Goal: Information Seeking & Learning: Learn about a topic

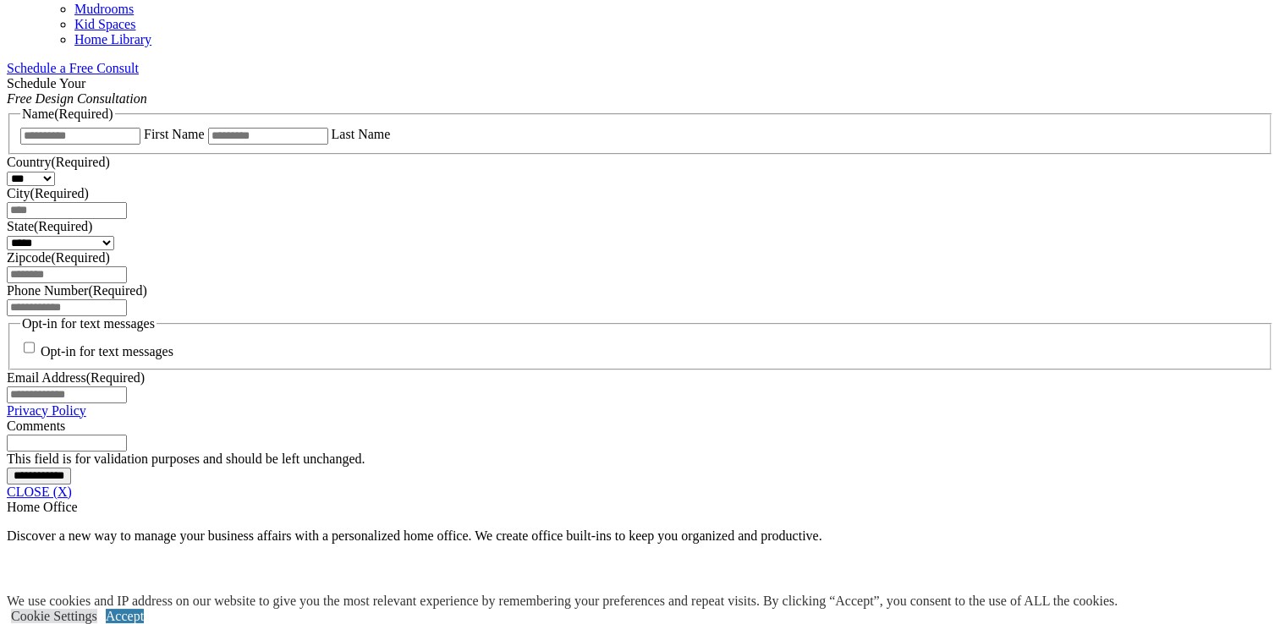
scroll to position [1066, 0]
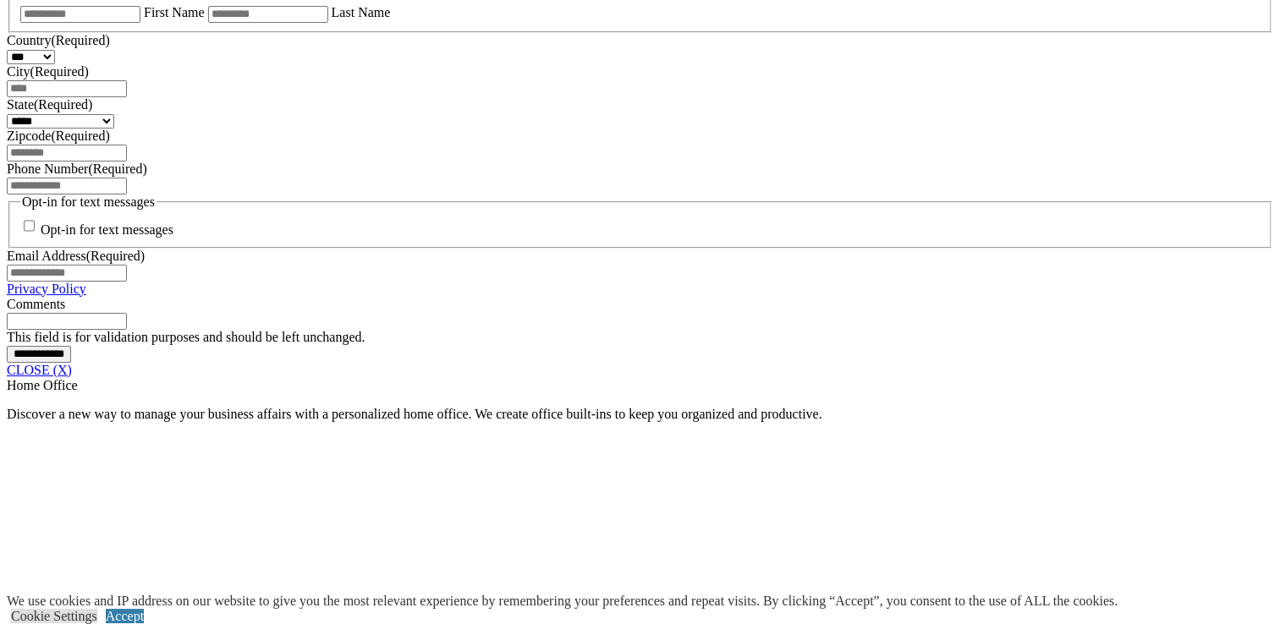
scroll to position [1213, 0]
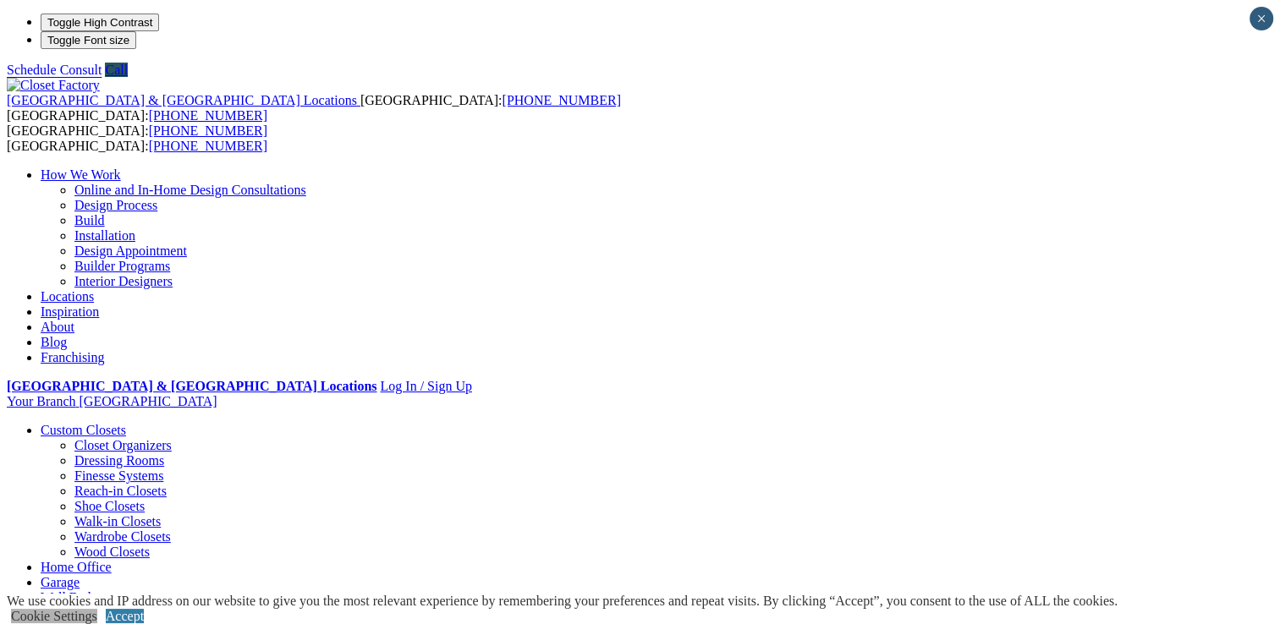
click at [97, 609] on link "Cookie Settings" at bounding box center [54, 616] width 86 height 14
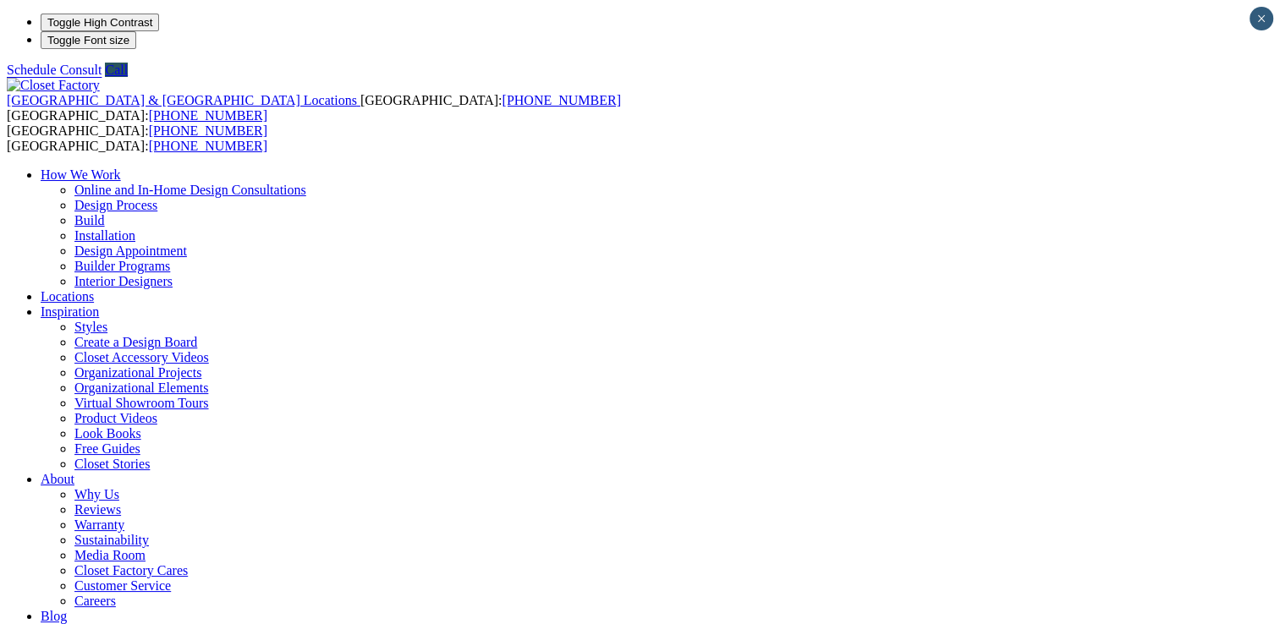
click at [107, 320] on link "Styles" at bounding box center [90, 327] width 33 height 14
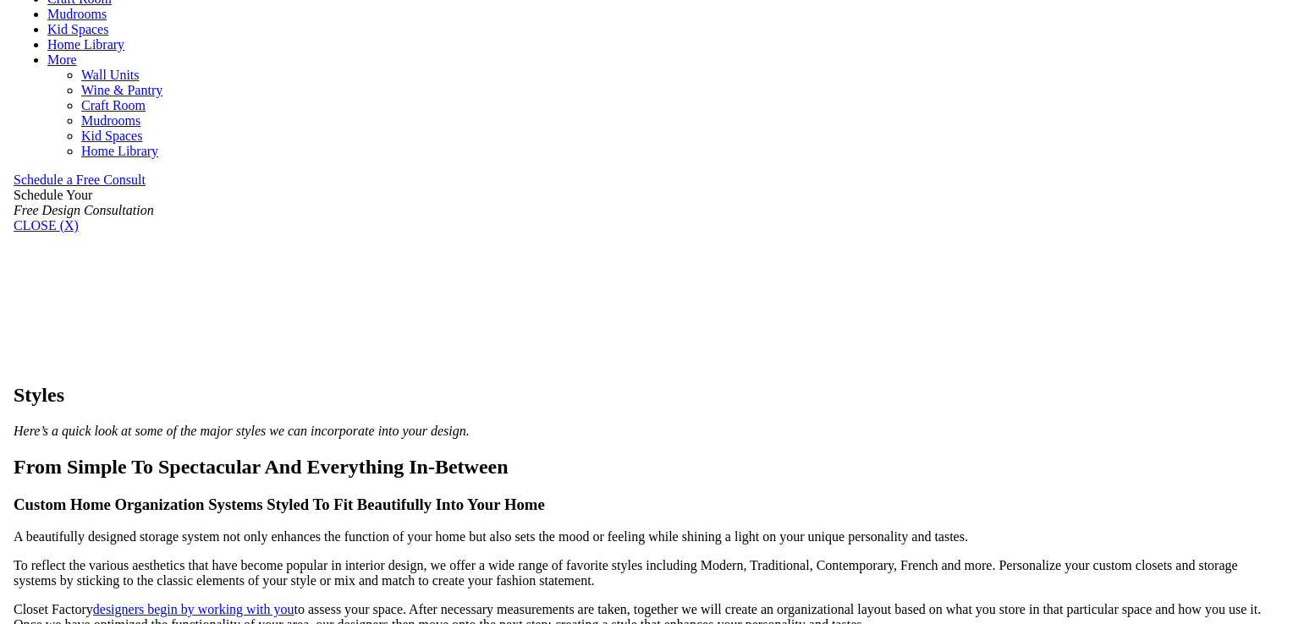
scroll to position [966, 0]
